Goal: Task Accomplishment & Management: Manage account settings

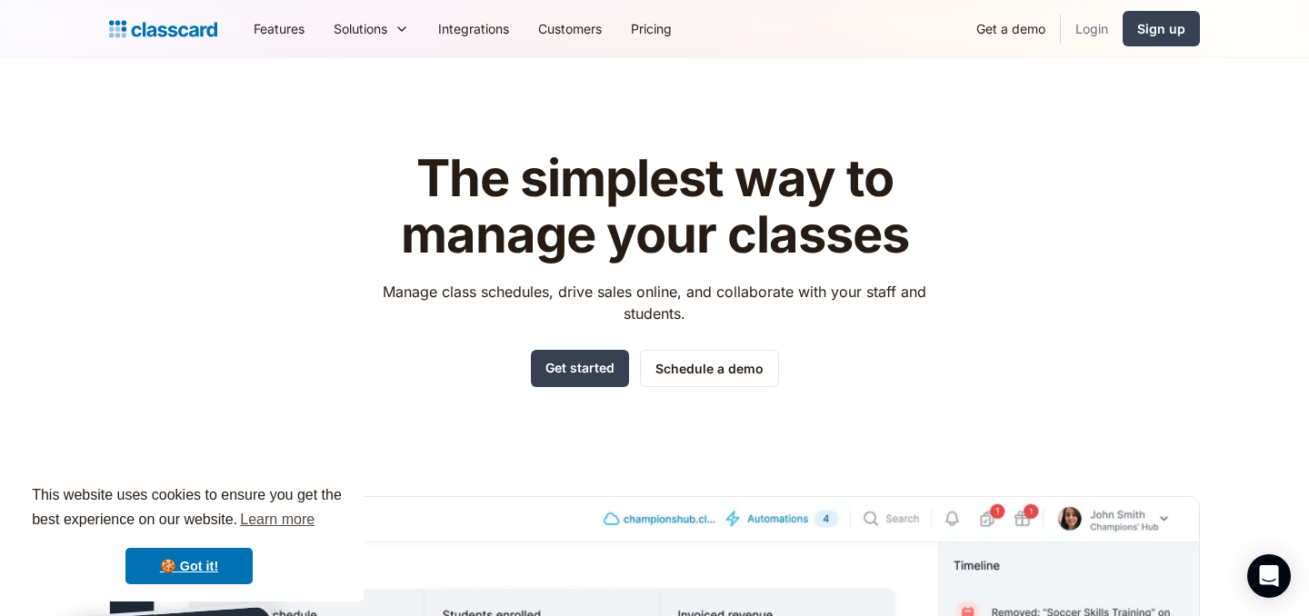
click at [1102, 31] on link "Login" at bounding box center [1092, 28] width 62 height 41
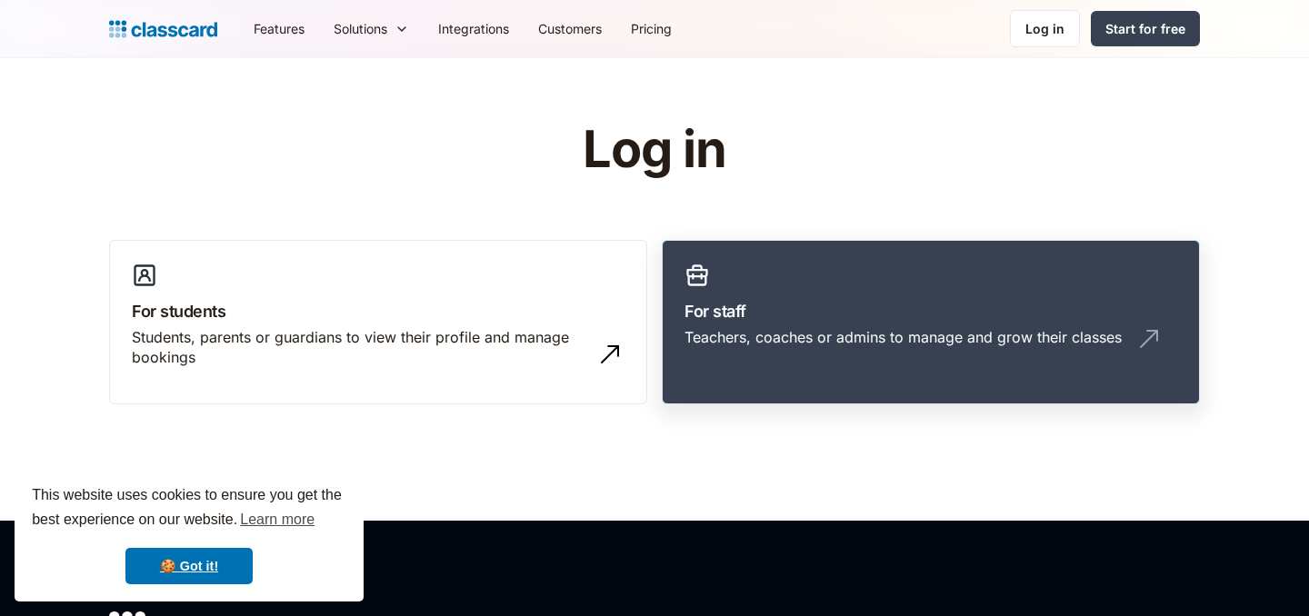
click at [760, 328] on div "Teachers, coaches or admins to manage and grow their classes" at bounding box center [902, 337] width 437 height 20
